Goal: Go to known website: Access a specific website the user already knows

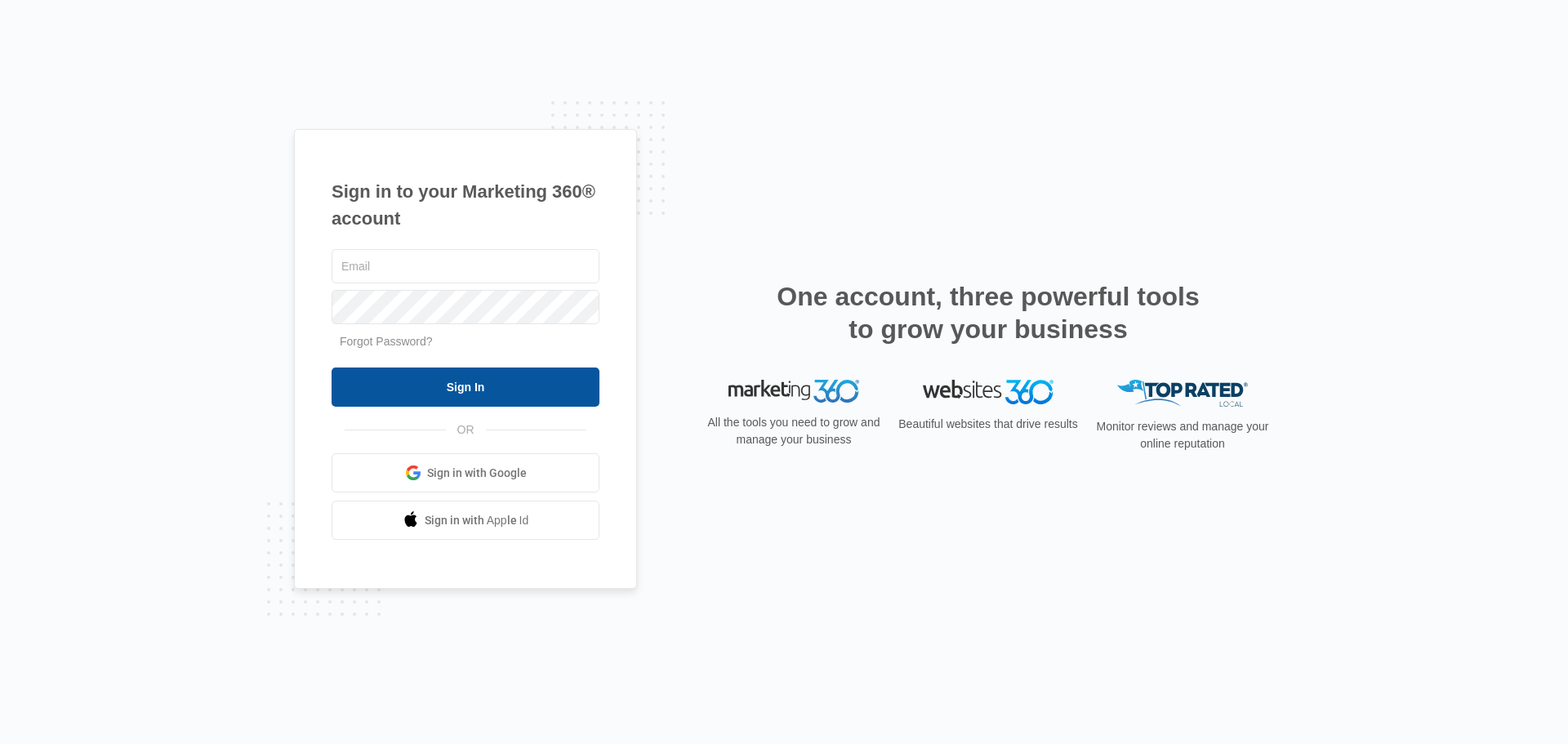
type input "[EMAIL_ADDRESS][DOMAIN_NAME]"
click at [577, 377] on input "Sign In" at bounding box center [465, 386] width 268 height 39
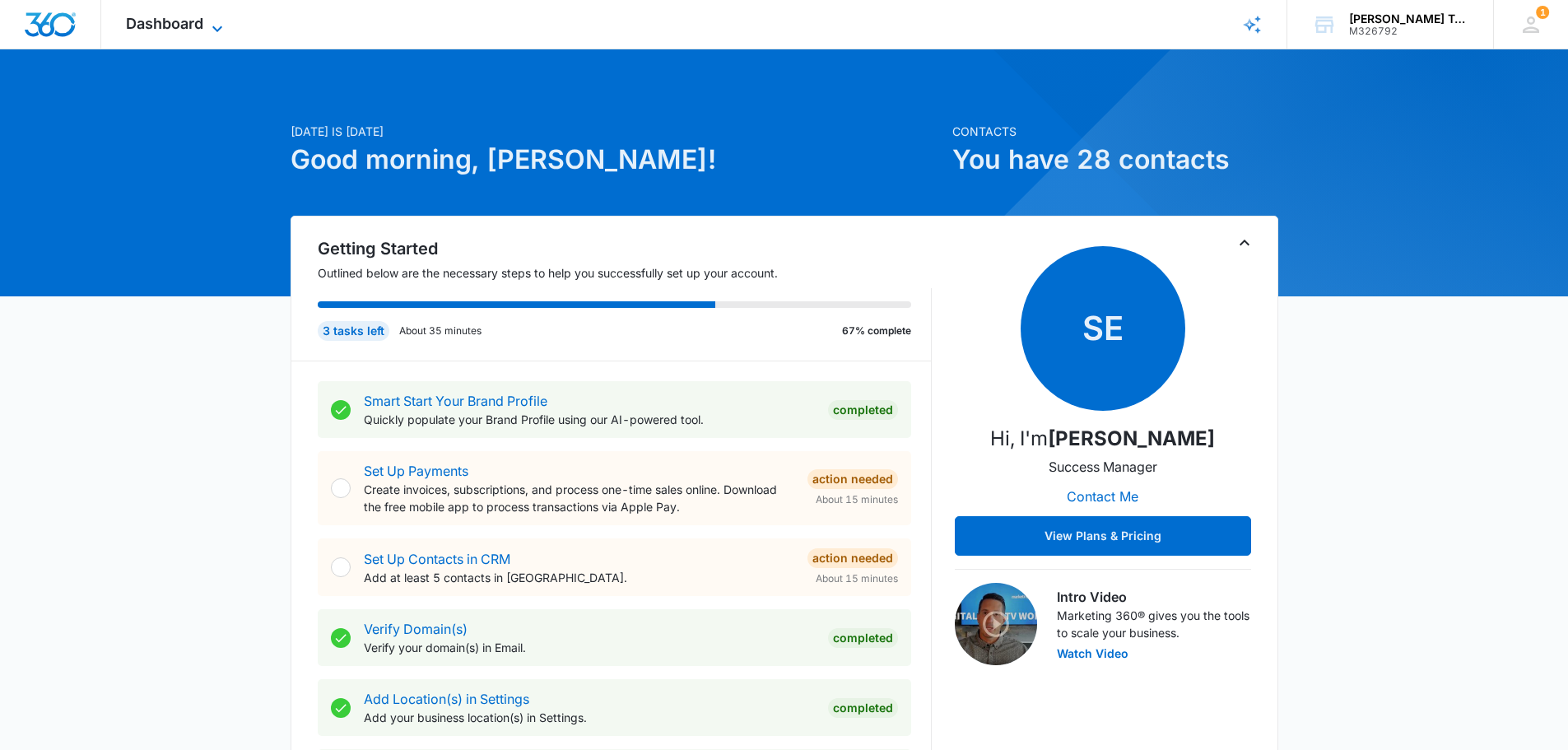
click at [174, 24] on span "Dashboard" at bounding box center [165, 23] width 77 height 17
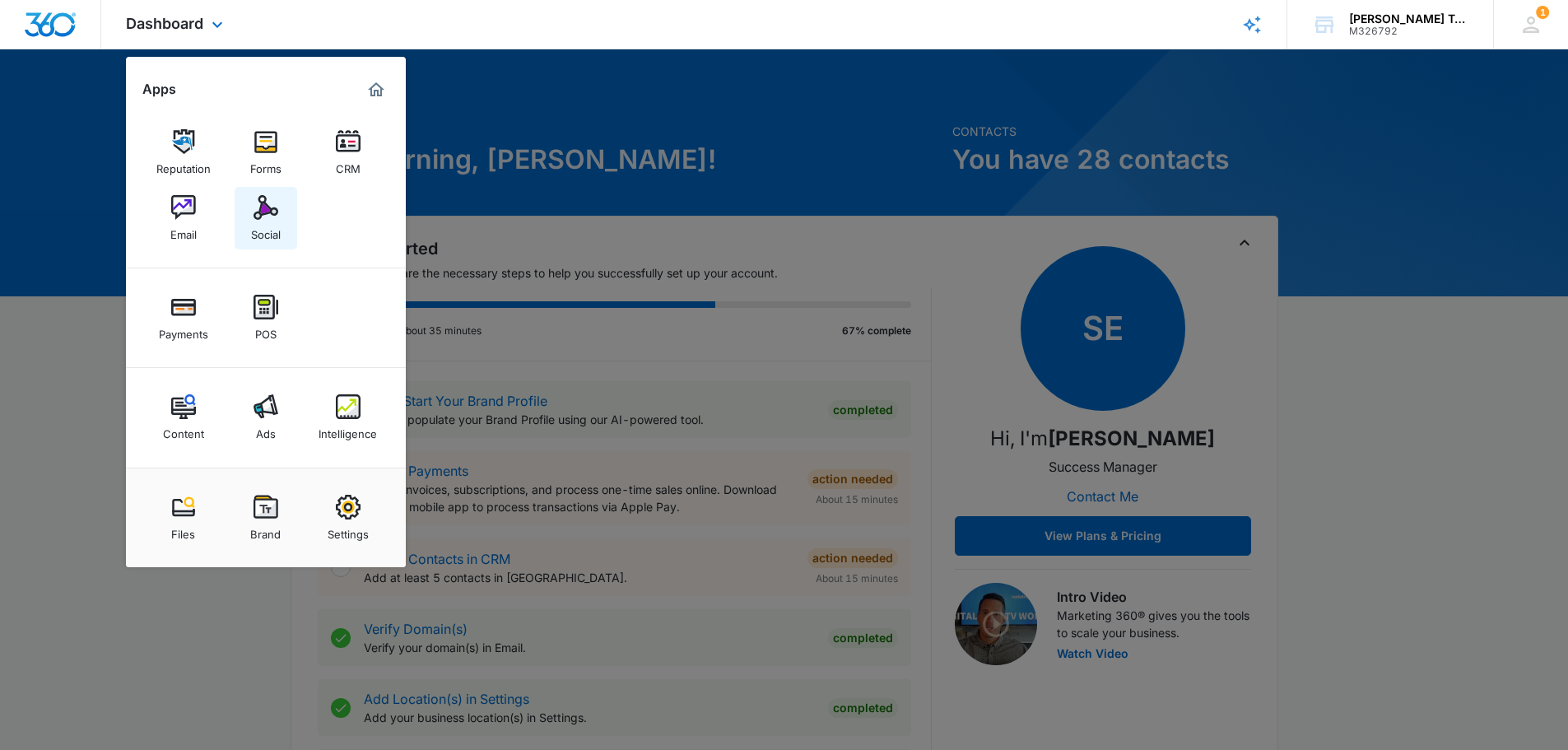
click at [261, 234] on div "Social" at bounding box center [265, 231] width 30 height 21
